Goal: Find specific page/section: Find specific page/section

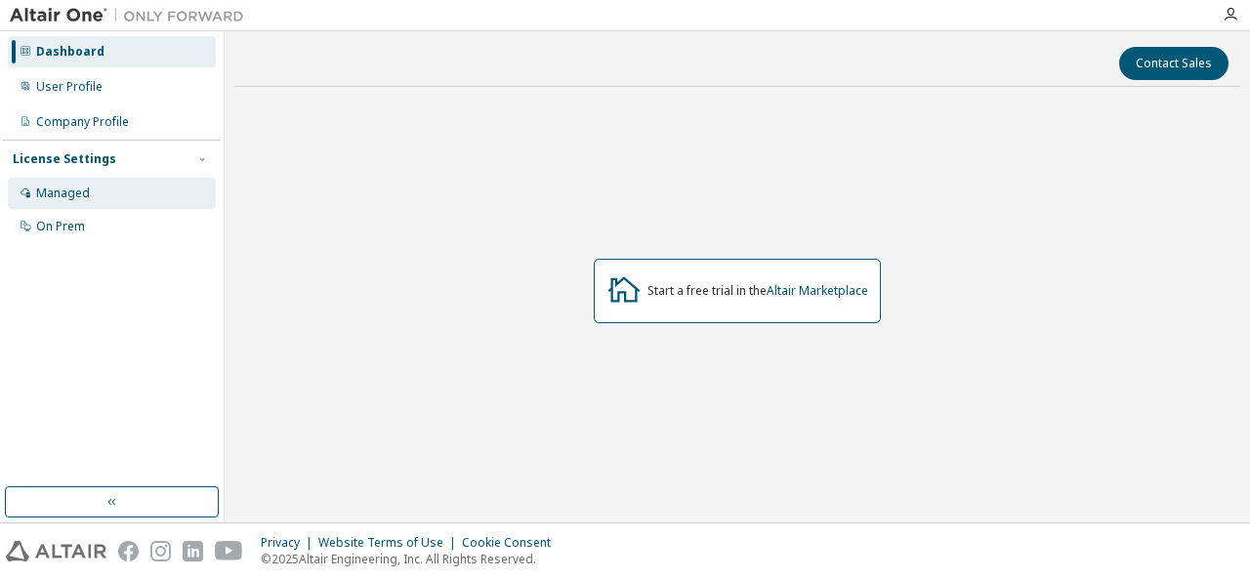
click at [68, 192] on div "Managed" at bounding box center [63, 194] width 54 height 16
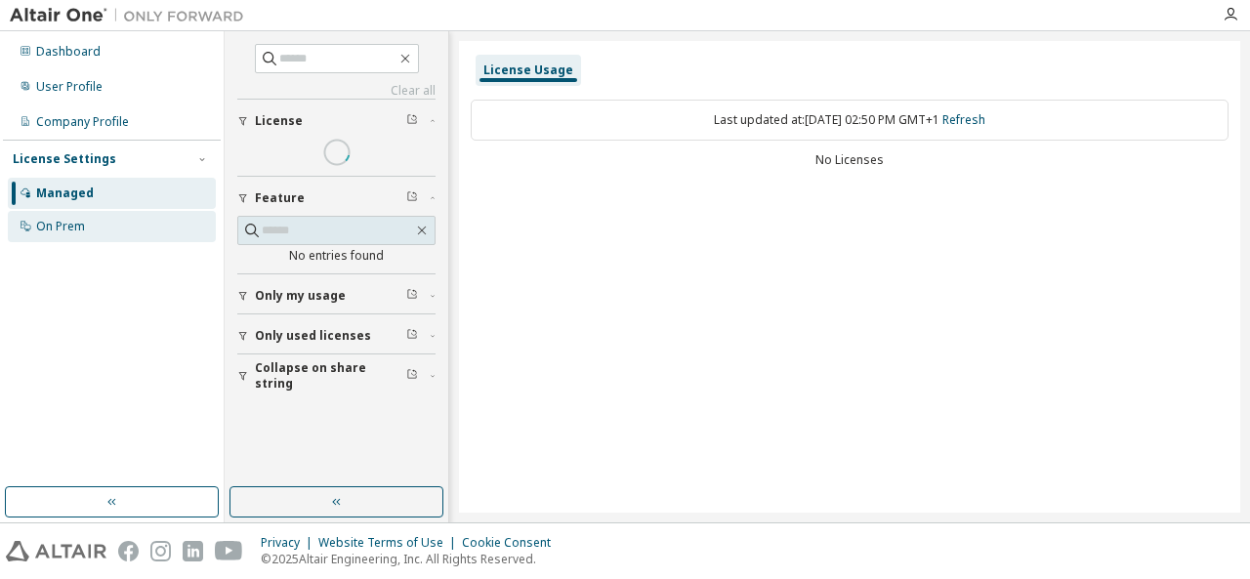
click at [81, 229] on div "On Prem" at bounding box center [60, 227] width 49 height 16
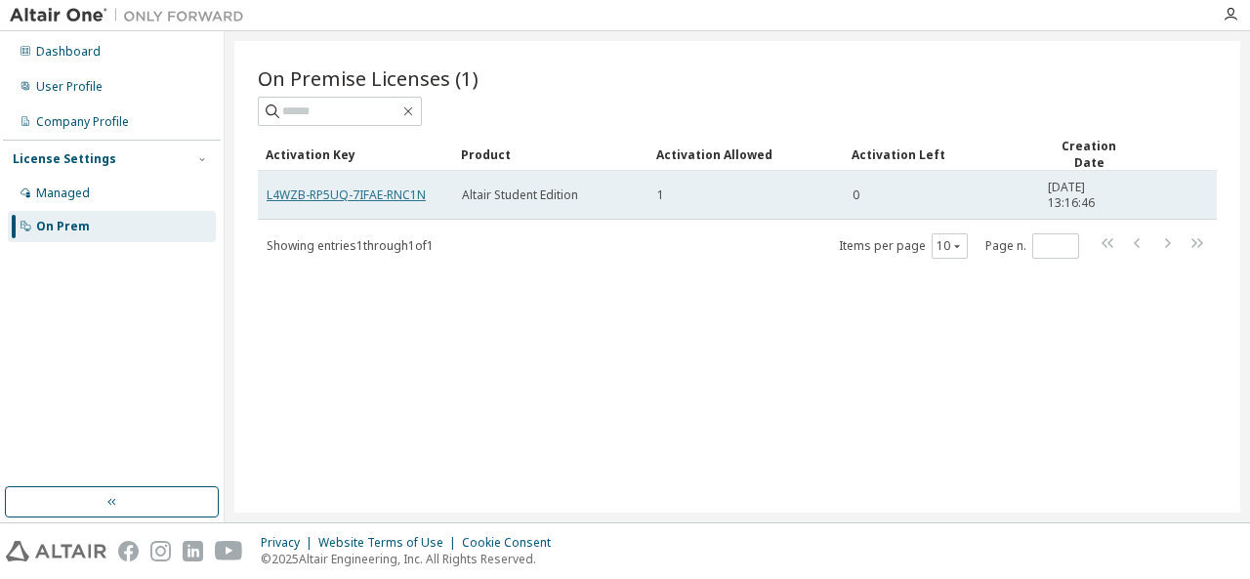
click at [400, 187] on link "L4WZB-RP5UQ-7IFAE-RNC1N" at bounding box center [346, 195] width 159 height 17
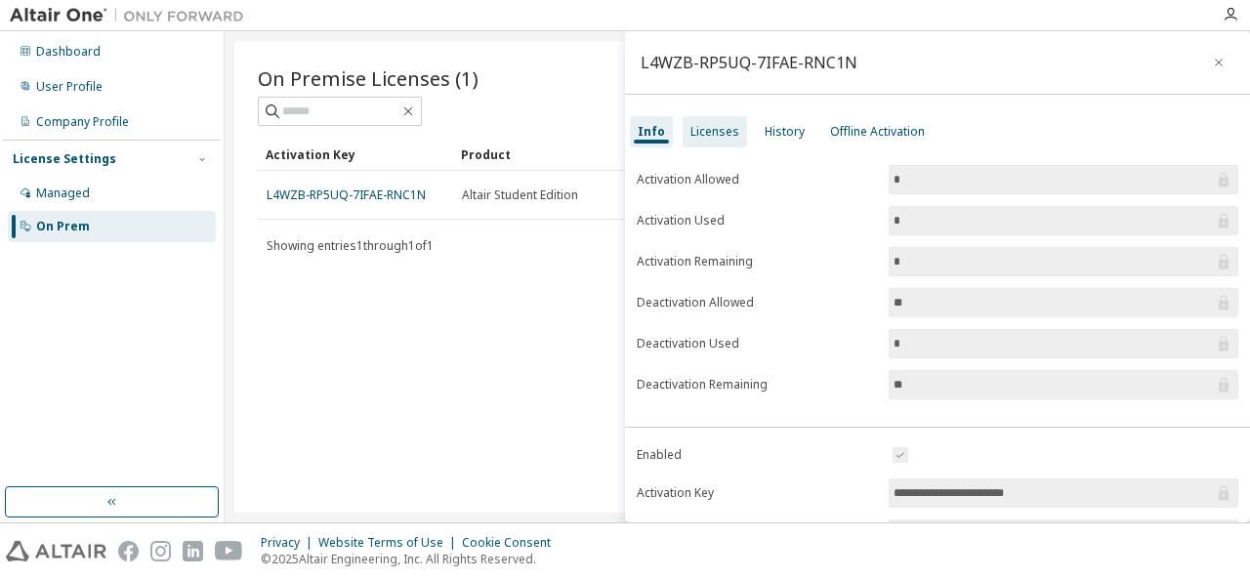
click at [715, 120] on div "Licenses" at bounding box center [715, 131] width 64 height 31
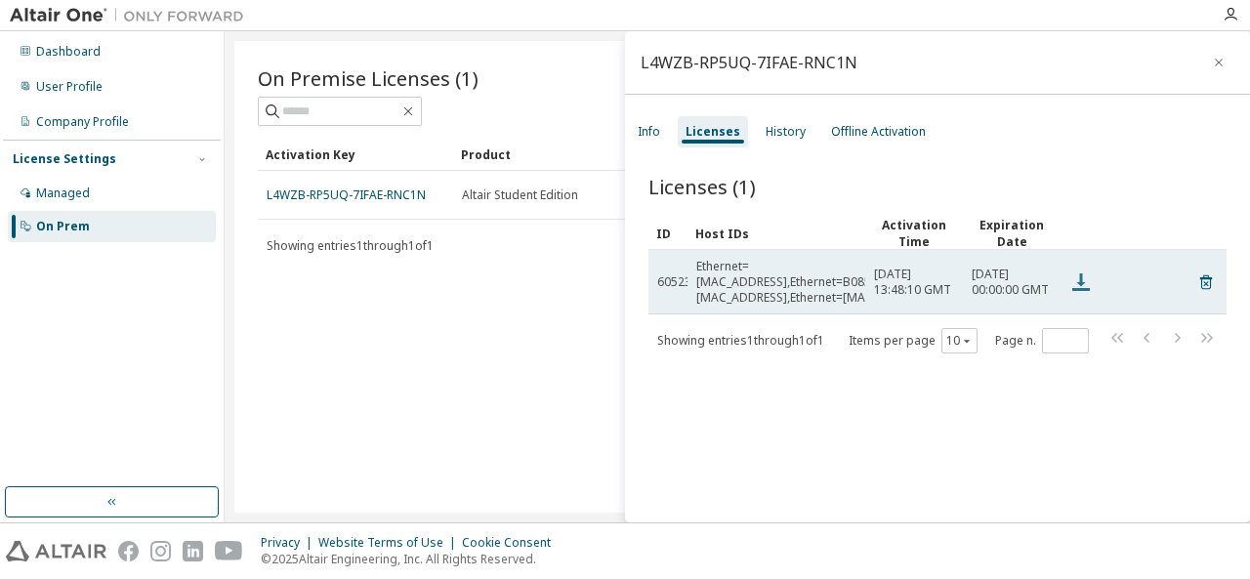
click at [1081, 278] on icon at bounding box center [1082, 283] width 18 height 18
